Goal: Use online tool/utility: Utilize a website feature to perform a specific function

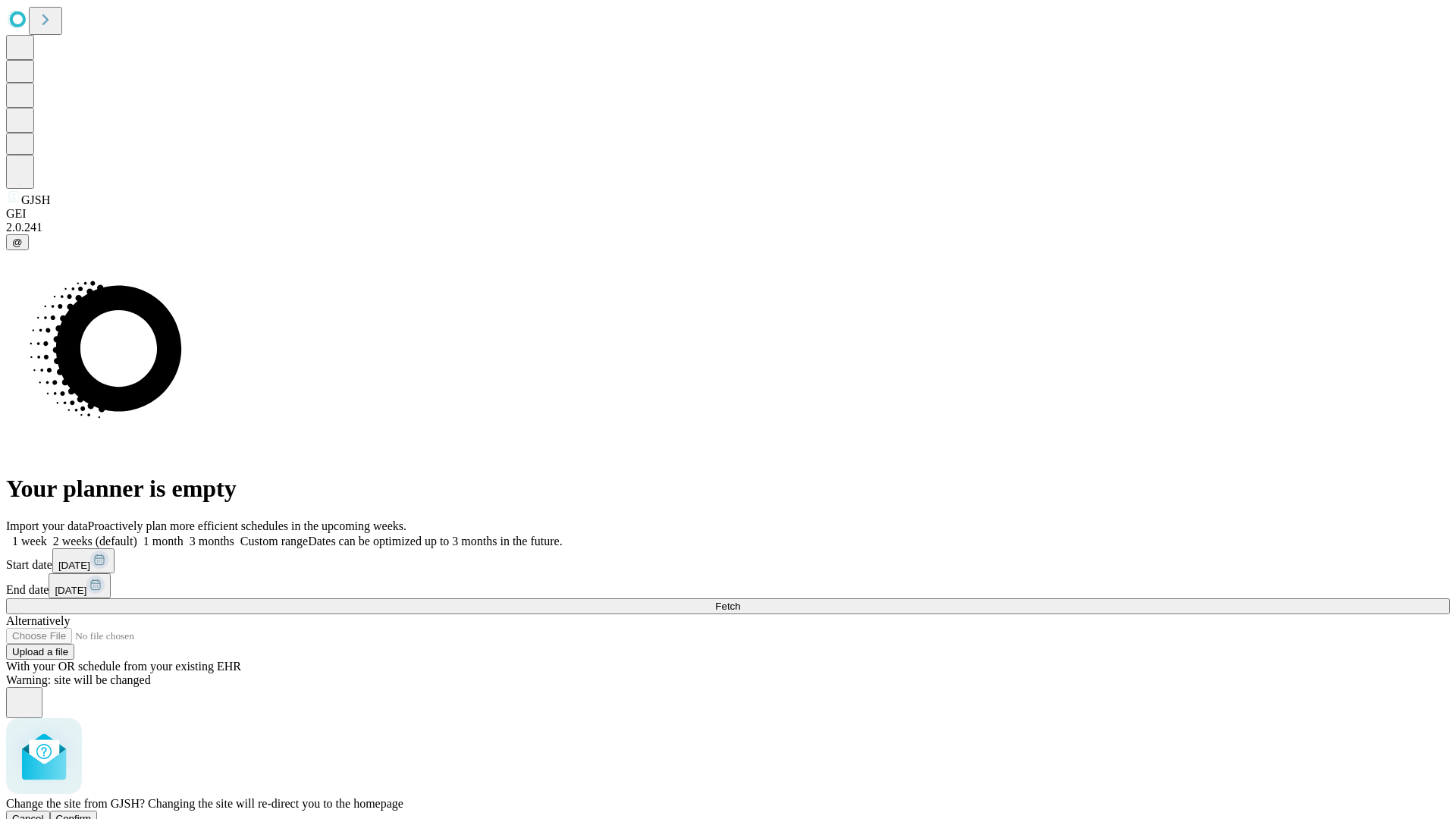
click at [92, 813] on span "Confirm" at bounding box center [73, 818] width 35 height 12
click at [183, 535] on label "1 month" at bounding box center [160, 541] width 46 height 13
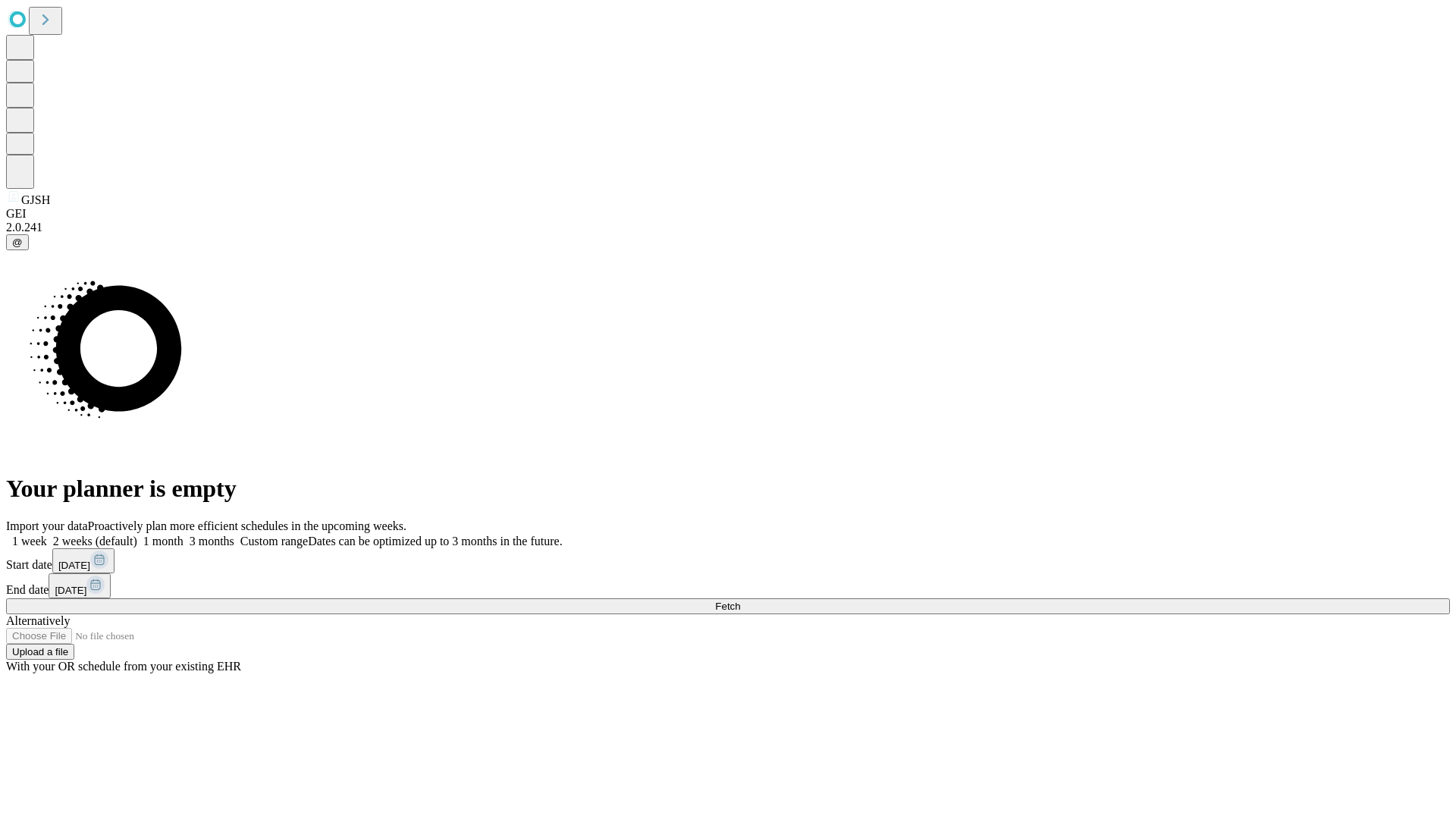
click at [740, 600] on span "Fetch" at bounding box center [728, 606] width 25 height 12
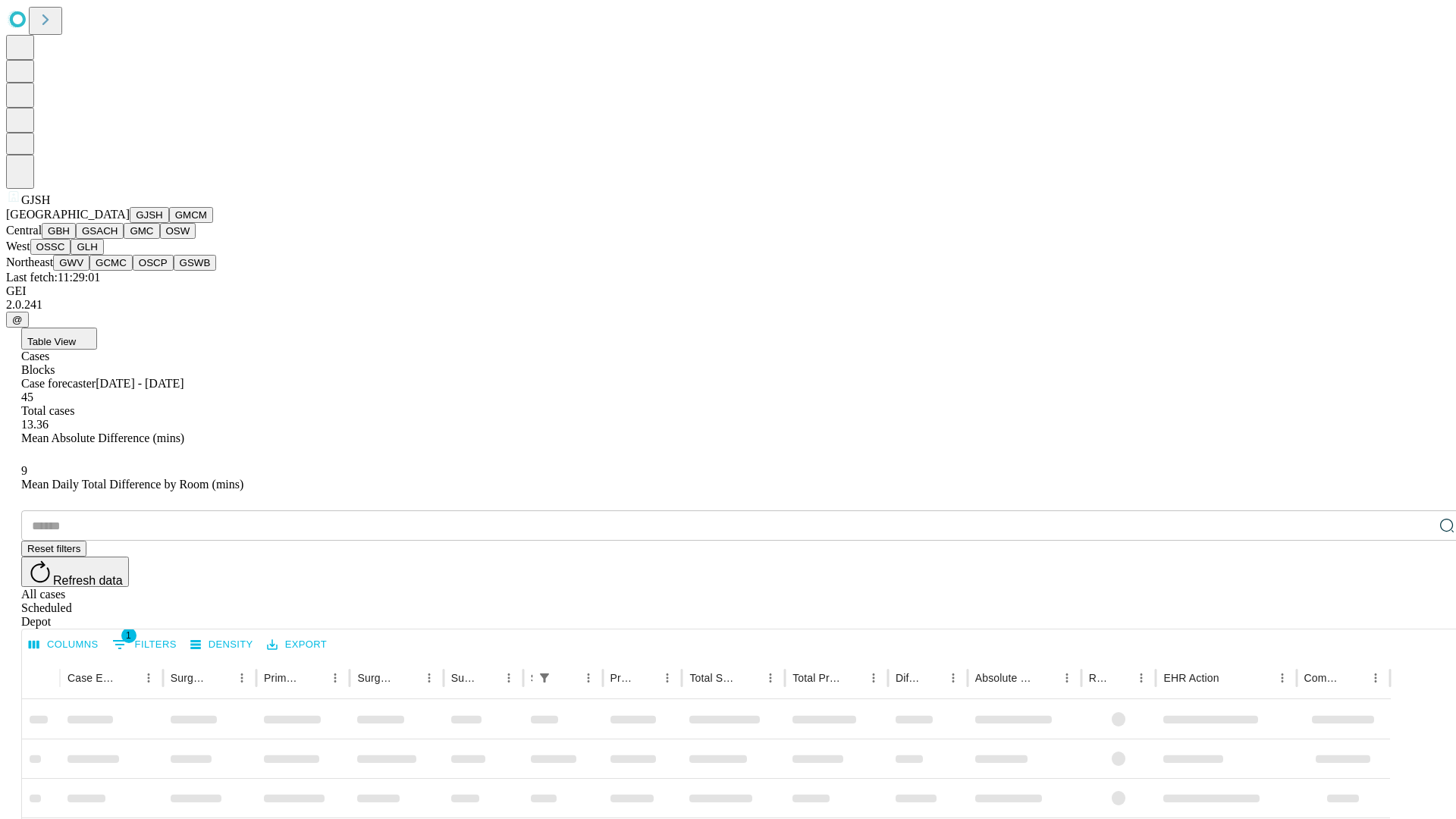
click at [169, 223] on button "GMCM" at bounding box center [190, 215] width 44 height 16
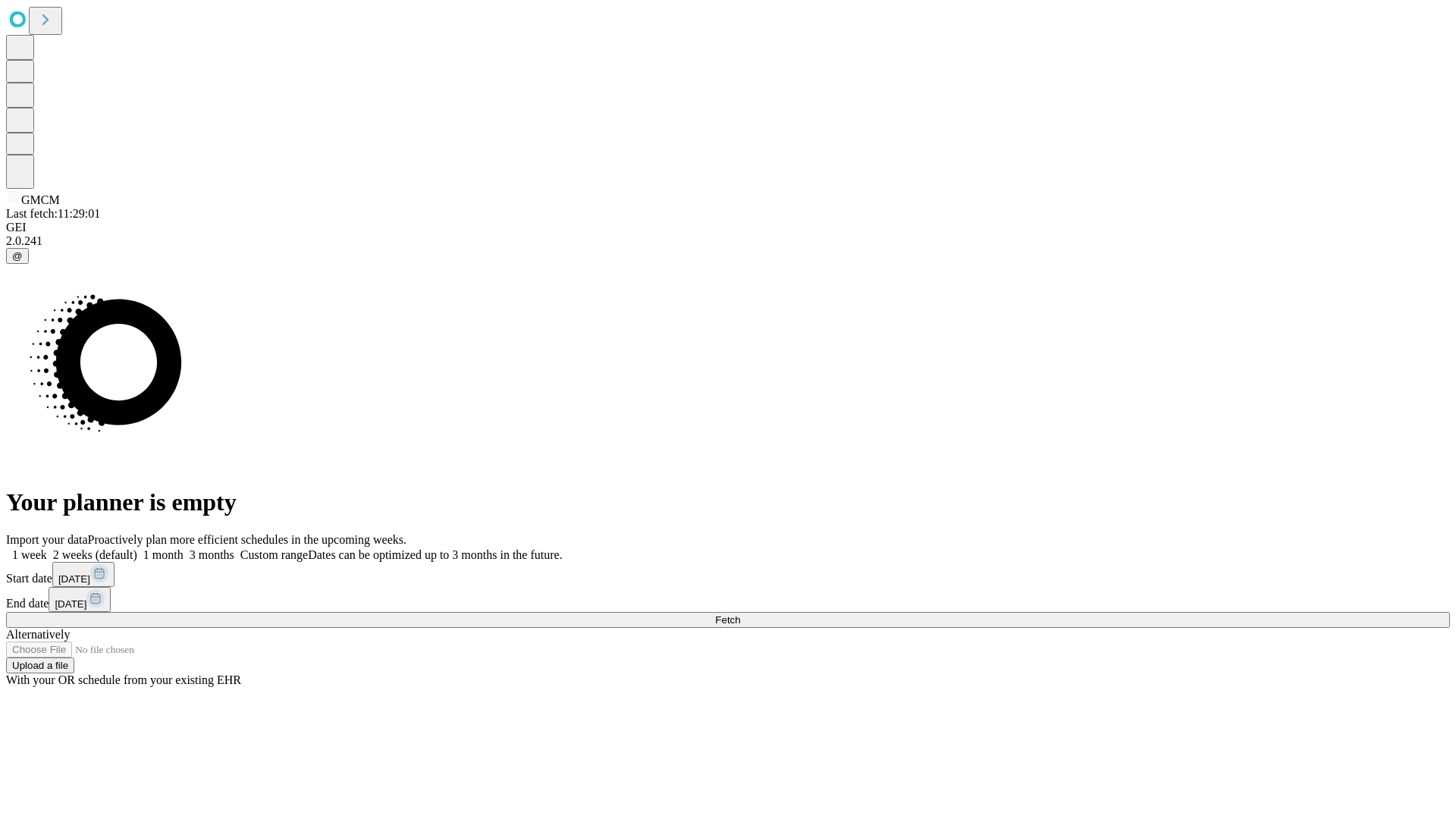
click at [183, 548] on label "1 month" at bounding box center [160, 554] width 46 height 13
click at [740, 614] on span "Fetch" at bounding box center [728, 619] width 25 height 12
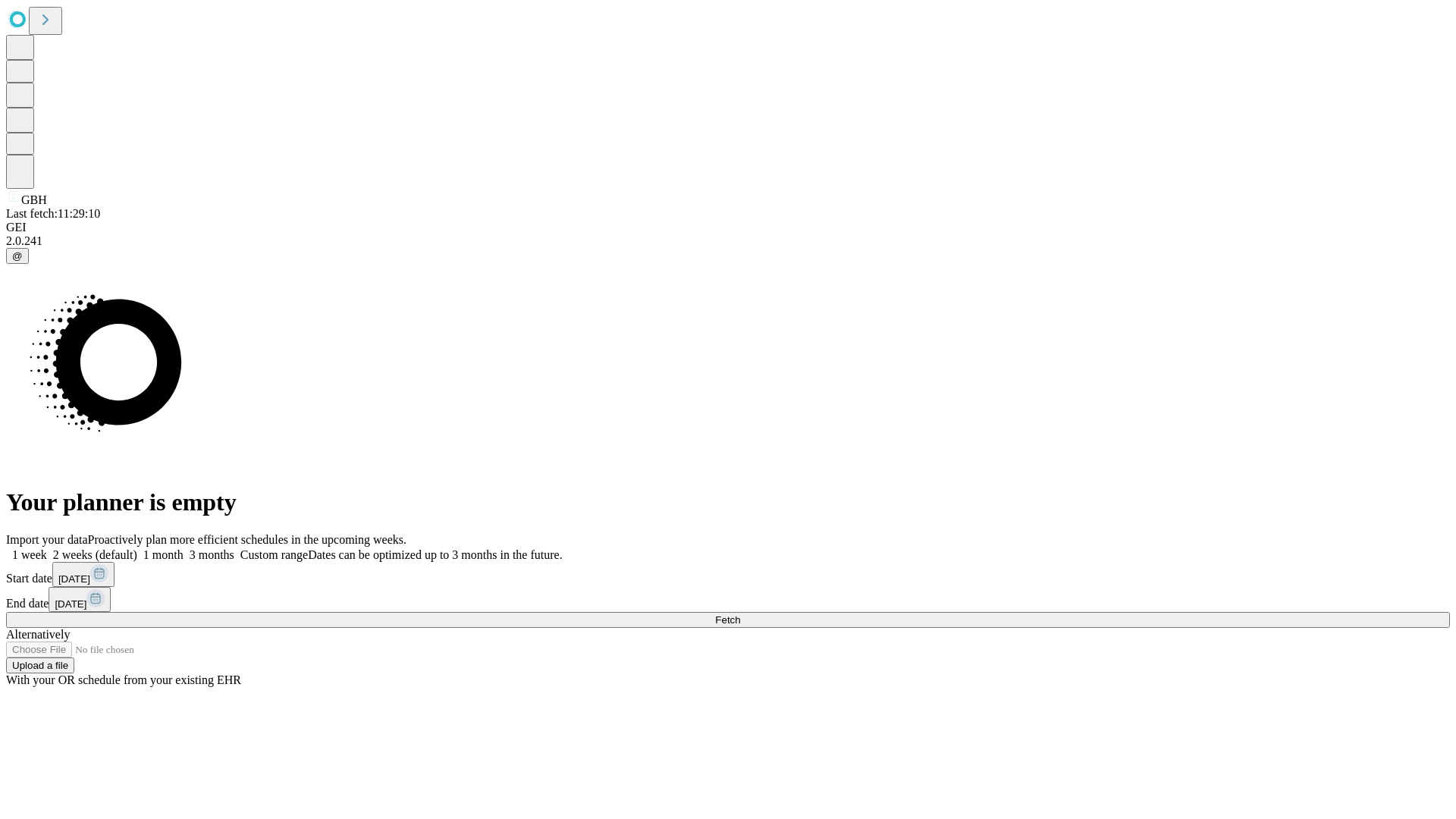
click at [183, 548] on label "1 month" at bounding box center [160, 554] width 46 height 13
click at [740, 614] on span "Fetch" at bounding box center [728, 619] width 25 height 12
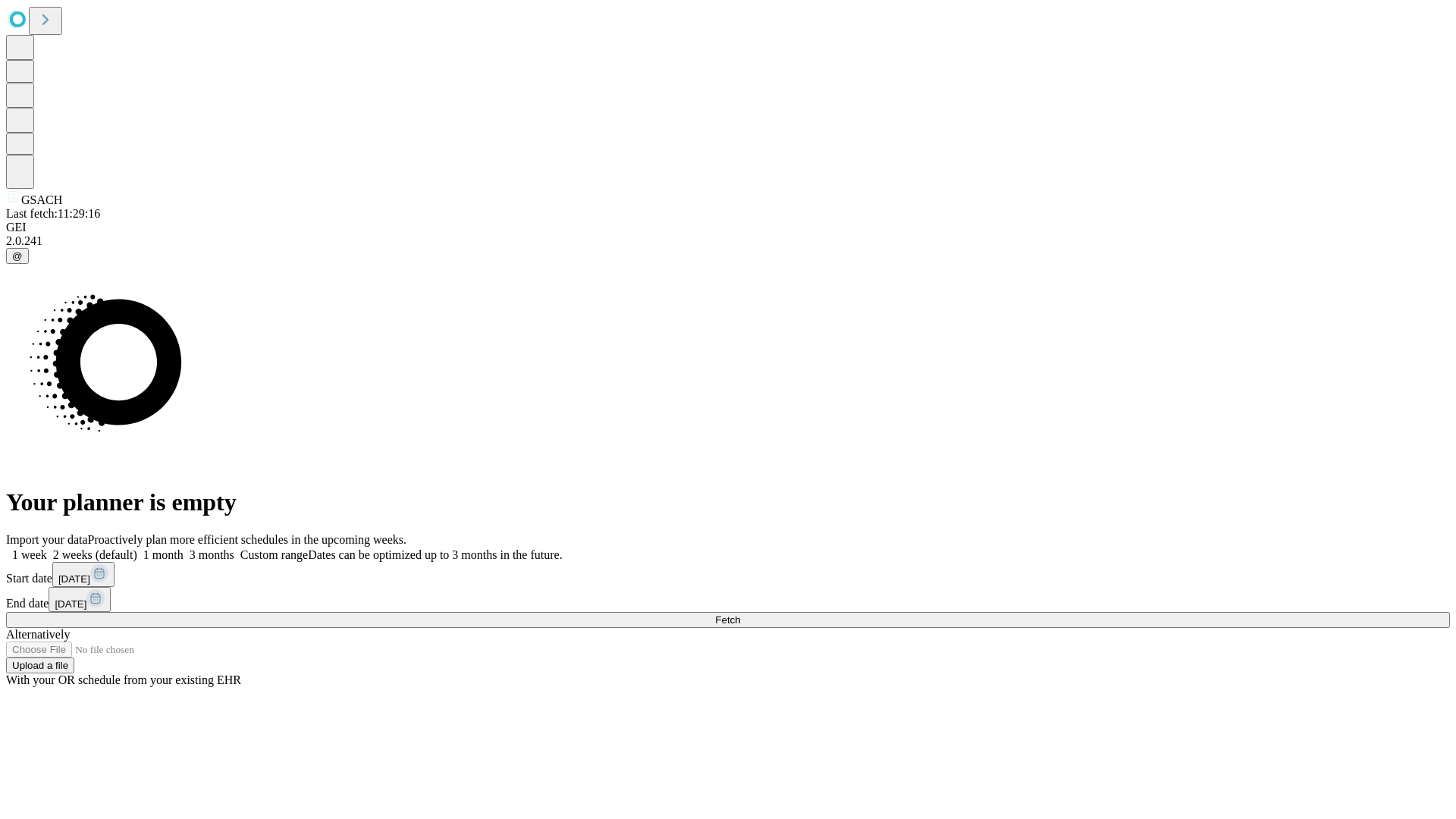
click at [740, 614] on span "Fetch" at bounding box center [728, 619] width 25 height 12
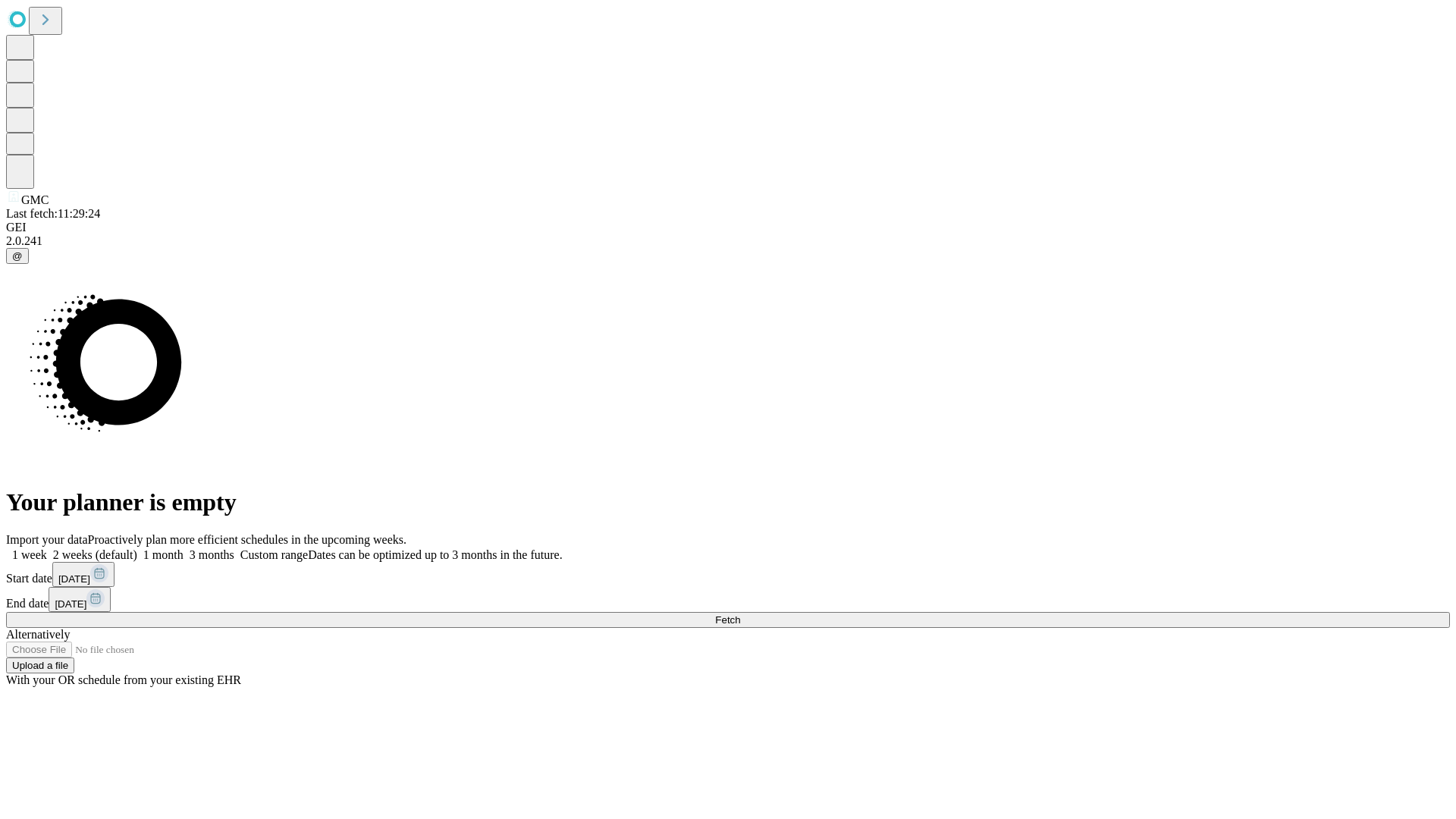
click at [740, 614] on span "Fetch" at bounding box center [728, 619] width 25 height 12
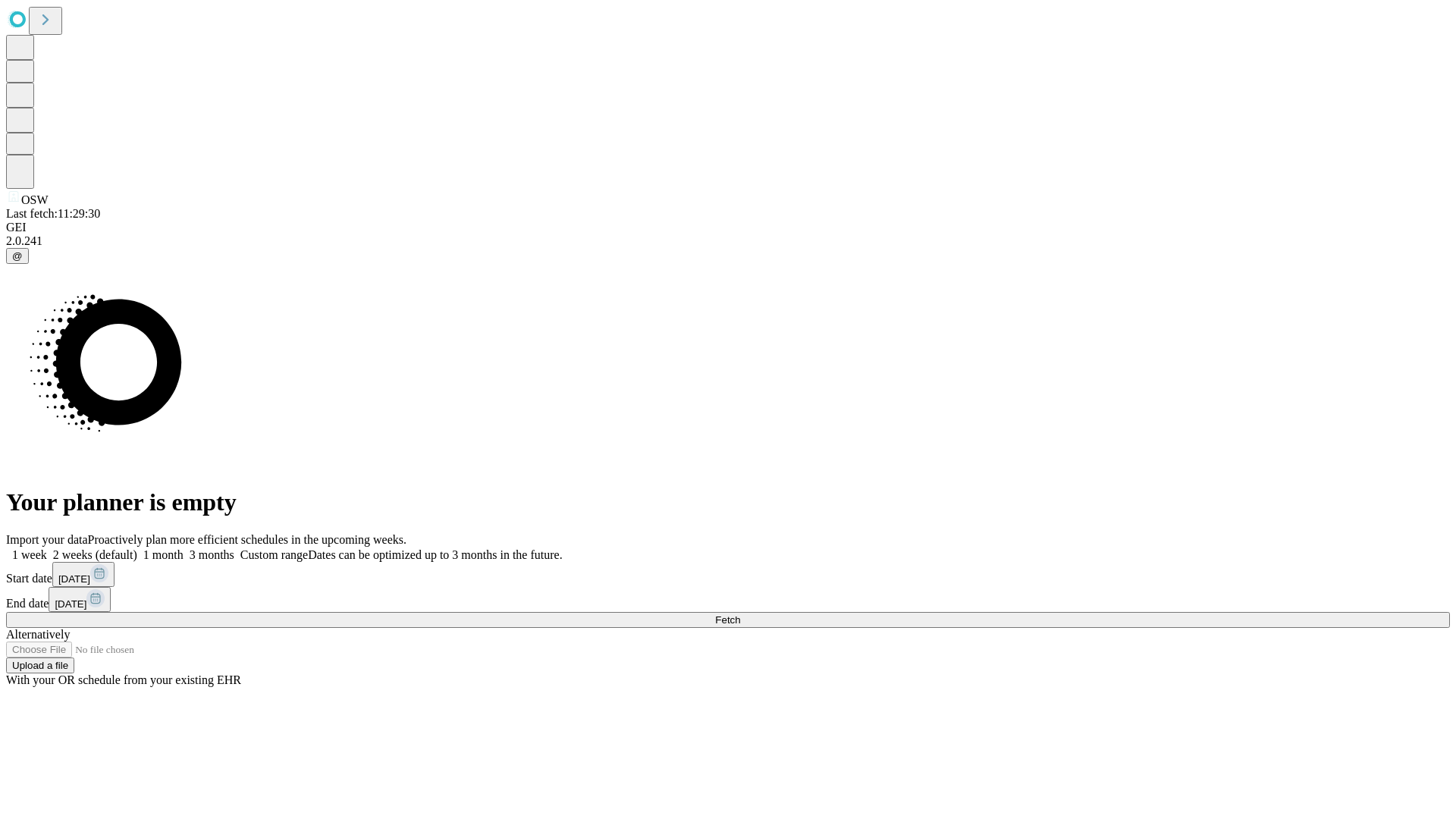
click at [740, 614] on span "Fetch" at bounding box center [728, 619] width 25 height 12
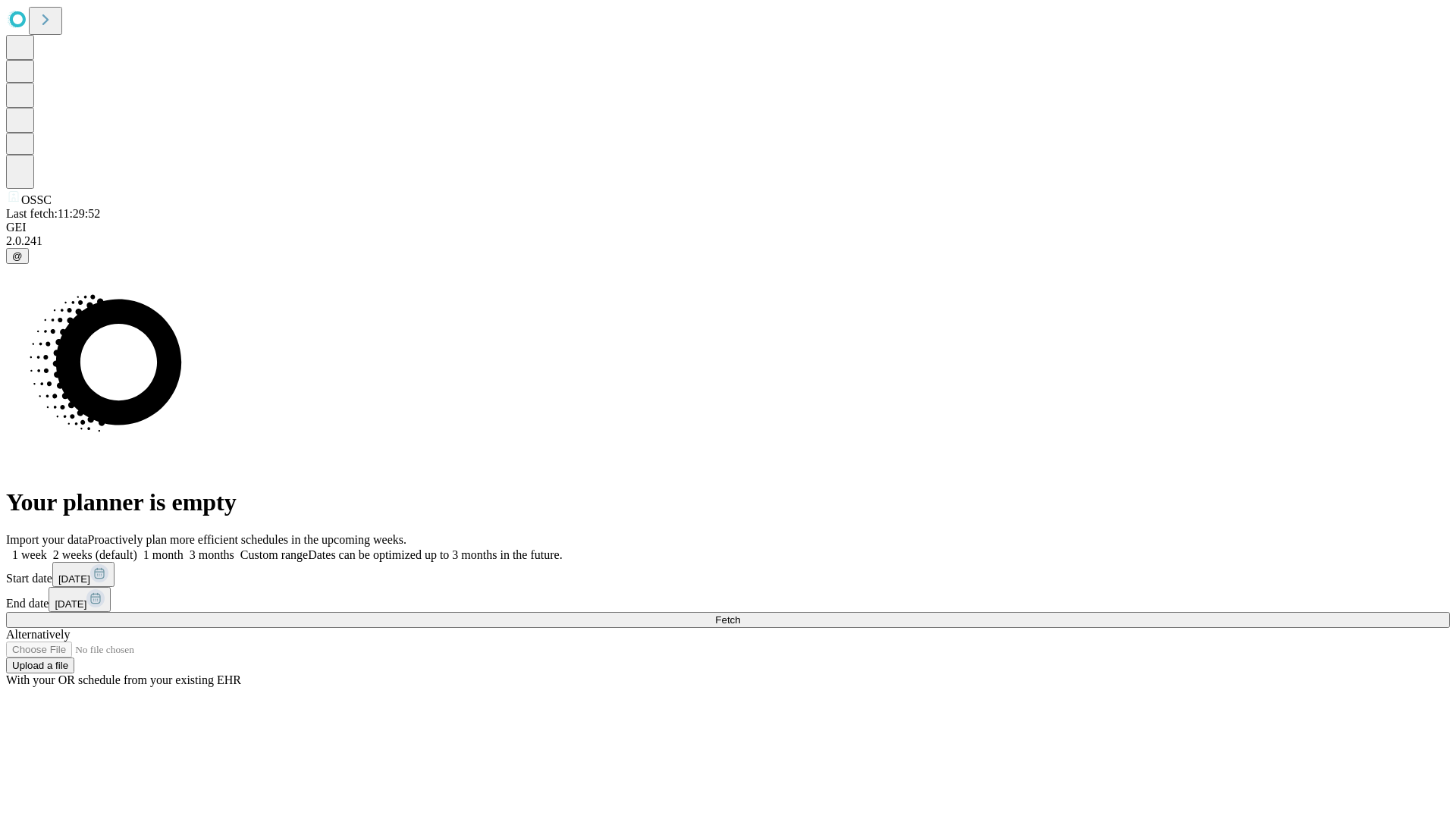
click at [183, 548] on label "1 month" at bounding box center [160, 554] width 46 height 13
click at [740, 614] on span "Fetch" at bounding box center [728, 619] width 25 height 12
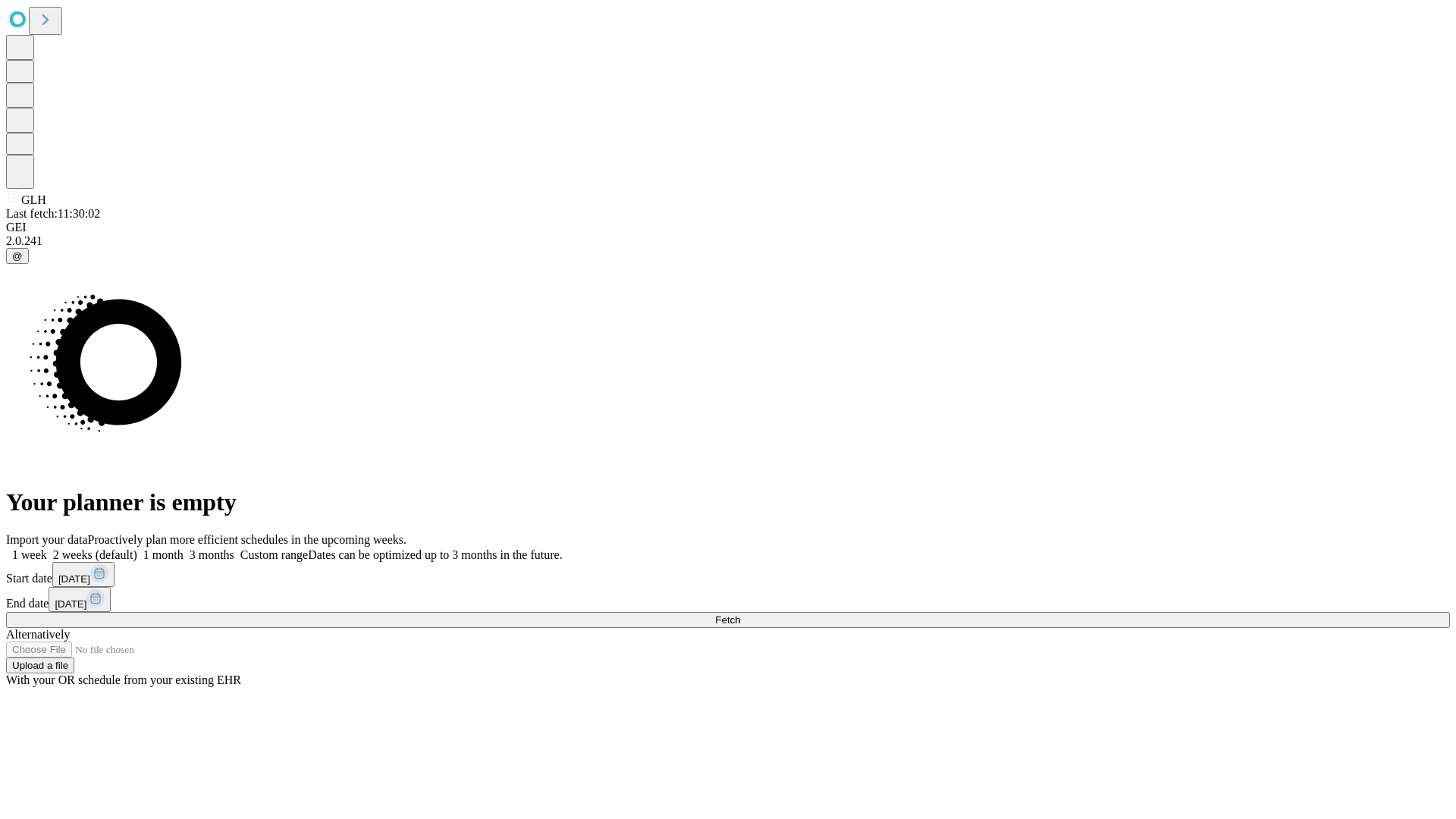
click at [740, 614] on span "Fetch" at bounding box center [728, 619] width 25 height 12
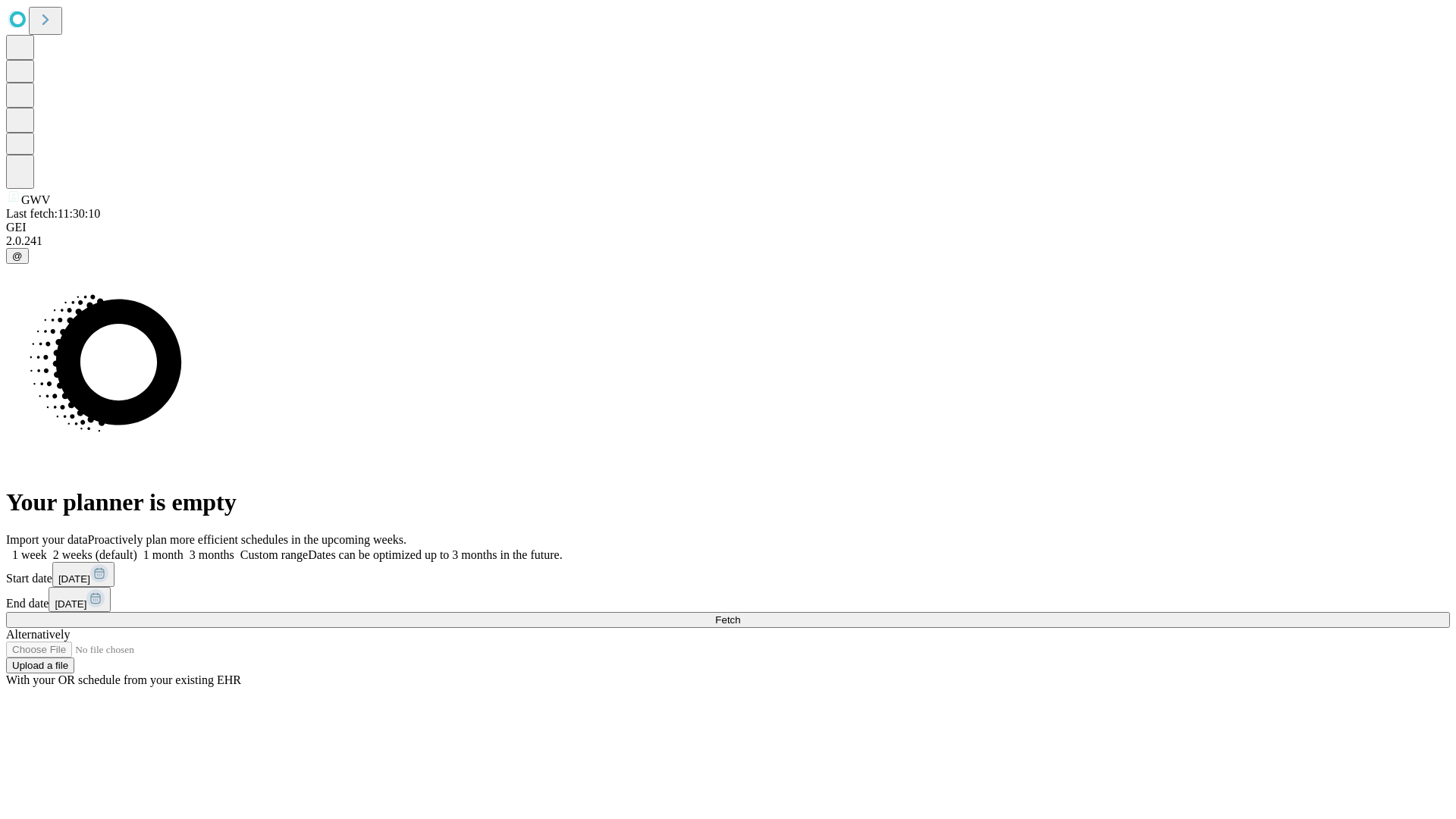
click at [183, 548] on label "1 month" at bounding box center [160, 554] width 46 height 13
click at [740, 614] on span "Fetch" at bounding box center [728, 619] width 25 height 12
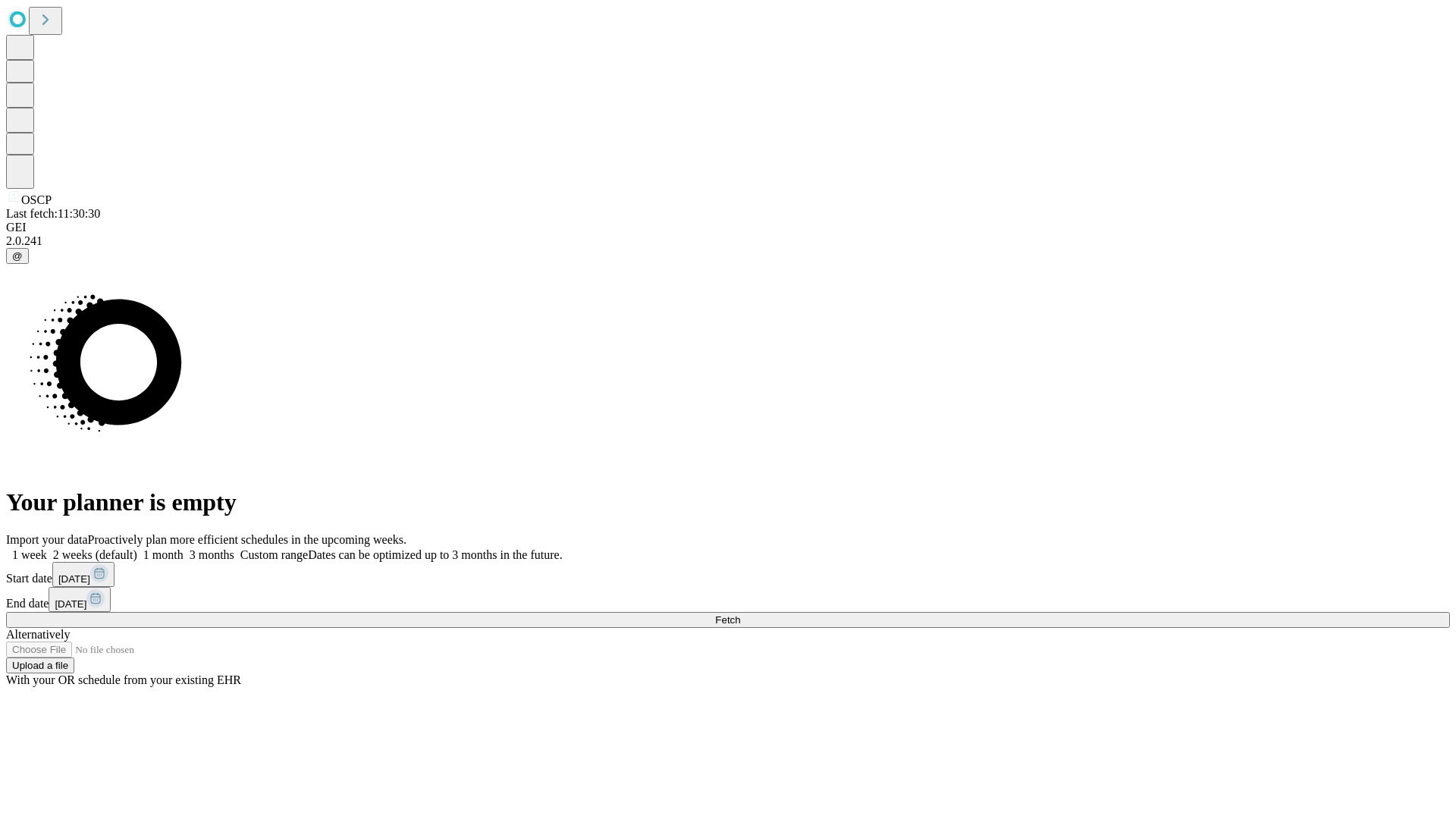
click at [740, 614] on span "Fetch" at bounding box center [728, 619] width 25 height 12
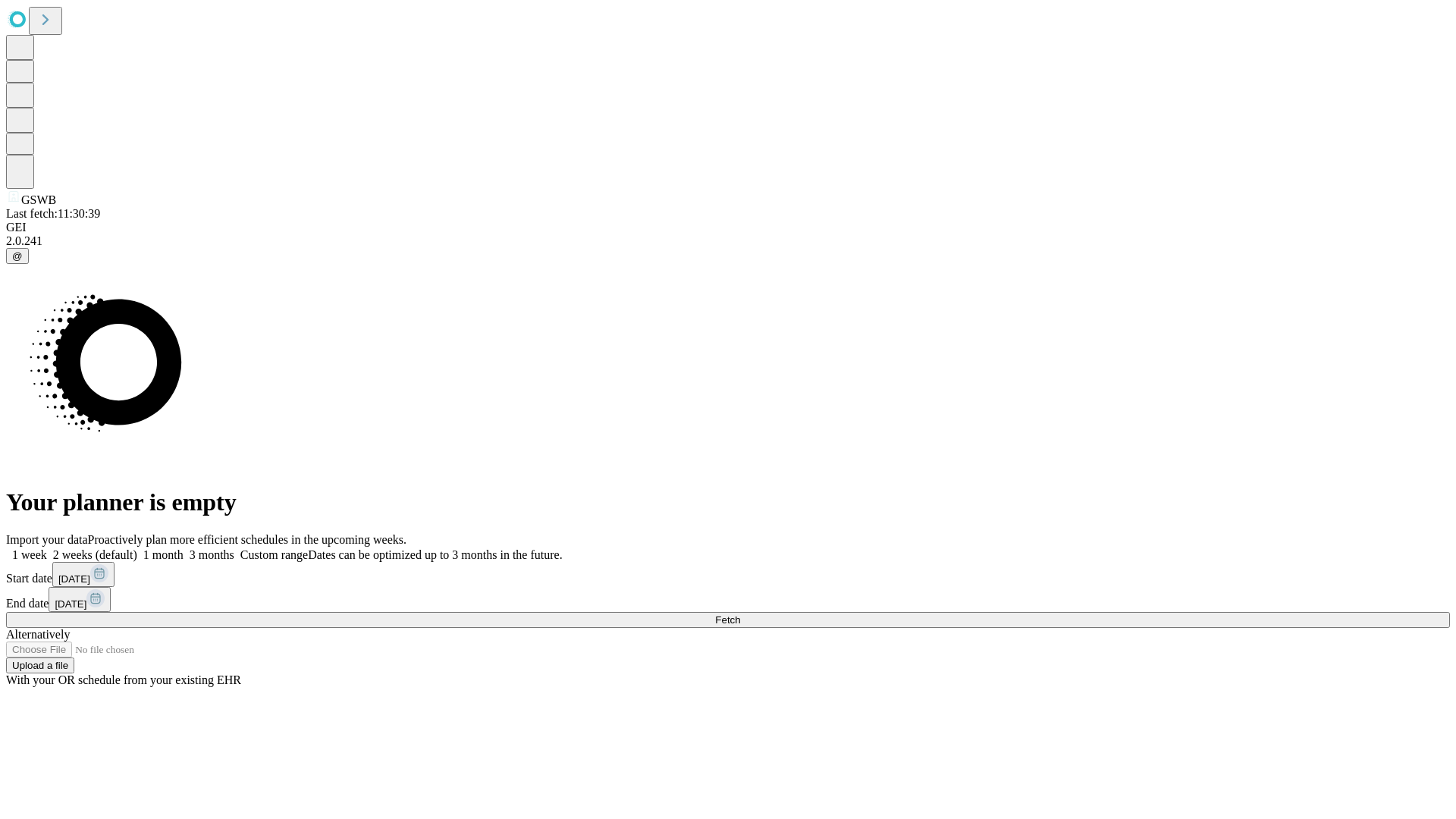
click at [183, 548] on label "1 month" at bounding box center [160, 554] width 46 height 13
click at [740, 614] on span "Fetch" at bounding box center [728, 619] width 25 height 12
